Goal: Task Accomplishment & Management: Manage account settings

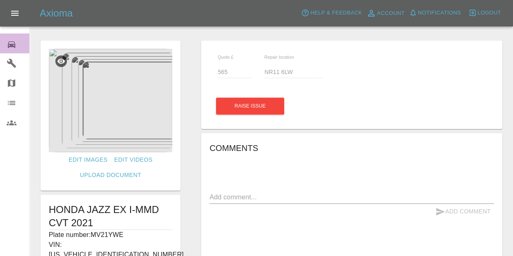
click at [18, 47] on div "0" at bounding box center [18, 44] width 23 height 12
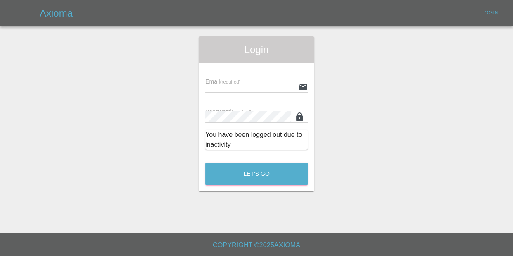
type input "[EMAIL_ADDRESS][DOMAIN_NAME]"
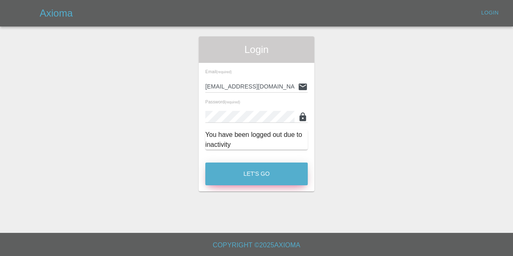
click at [247, 170] on button "Let's Go" at bounding box center [256, 173] width 102 height 23
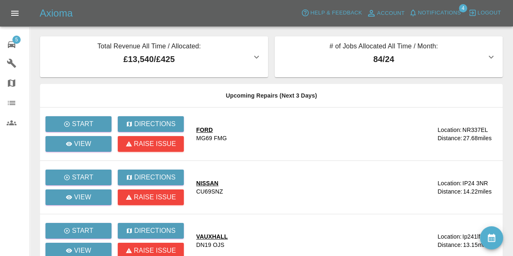
click at [13, 47] on icon at bounding box center [11, 44] width 7 height 7
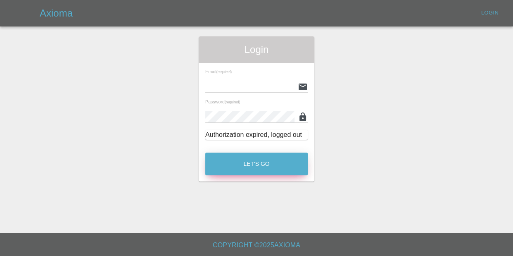
type input "kieron@ogpaintwork.uk"
click at [250, 158] on button "Let's Go" at bounding box center [256, 163] width 102 height 23
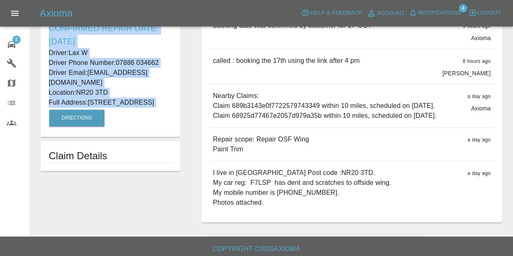
scroll to position [262, 0]
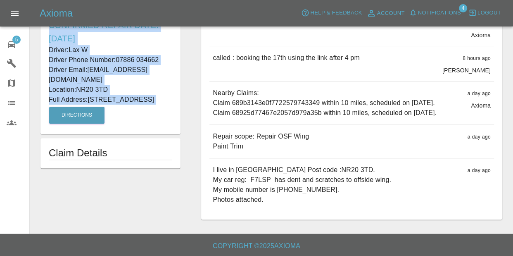
drag, startPoint x: 50, startPoint y: 58, endPoint x: 165, endPoint y: 90, distance: 119.6
copy form "JAGUAR XJ 2009 Plate number: F7LSP VIN: [US_VEHICLE_IDENTIFICATION_NUMBER] Repa…"
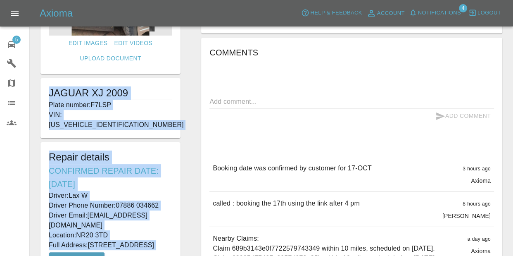
scroll to position [244, 0]
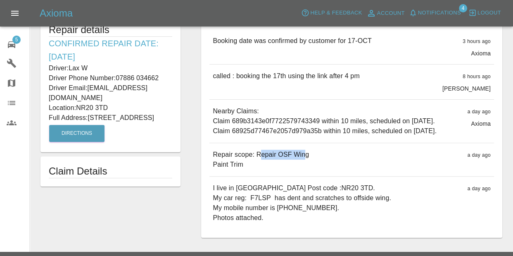
drag, startPoint x: 263, startPoint y: 172, endPoint x: 303, endPoint y: 172, distance: 40.0
click at [303, 169] on p "Repair scope: Repair OSF Wing Paint Trim" at bounding box center [261, 159] width 96 height 20
click at [270, 176] on div "Repair scope: Repair OSF Wing Paint Trim a day ago" at bounding box center [351, 159] width 284 height 33
drag, startPoint x: 256, startPoint y: 173, endPoint x: 304, endPoint y: 177, distance: 48.0
click at [304, 169] on p "Repair scope: Repair OSF Wing Paint Trim" at bounding box center [261, 159] width 96 height 20
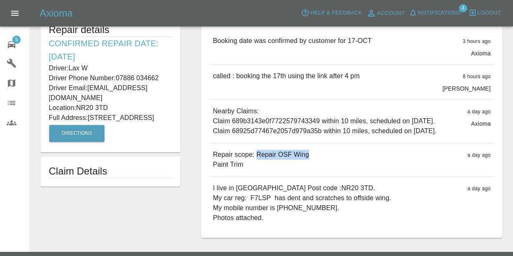
copy p "Repair OSF Wing"
